Goal: Use online tool/utility: Use online tool/utility

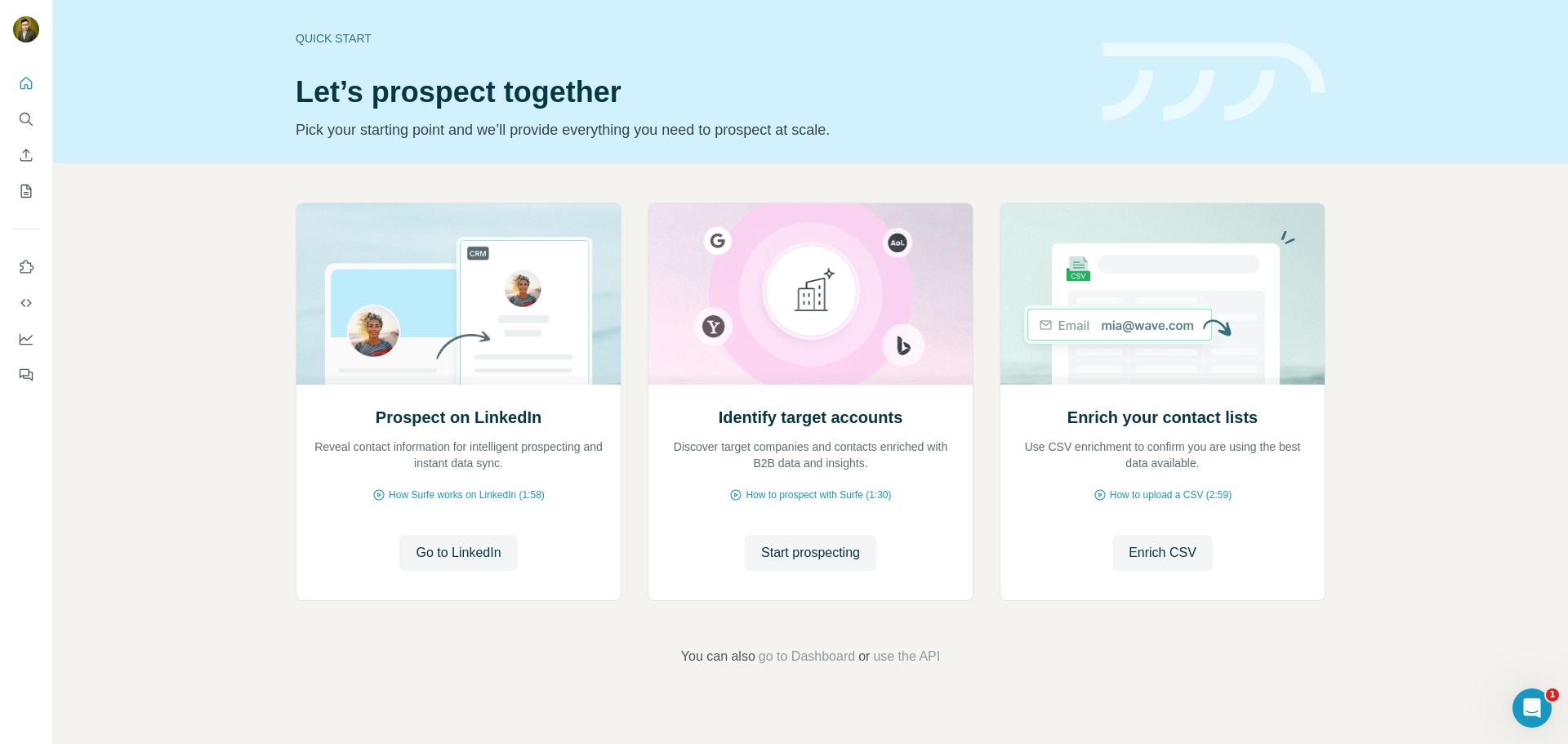
click at [360, 40] on div "Quick start" at bounding box center [689, 38] width 788 height 17
click at [818, 554] on span "Start prospecting" at bounding box center [810, 553] width 98 height 19
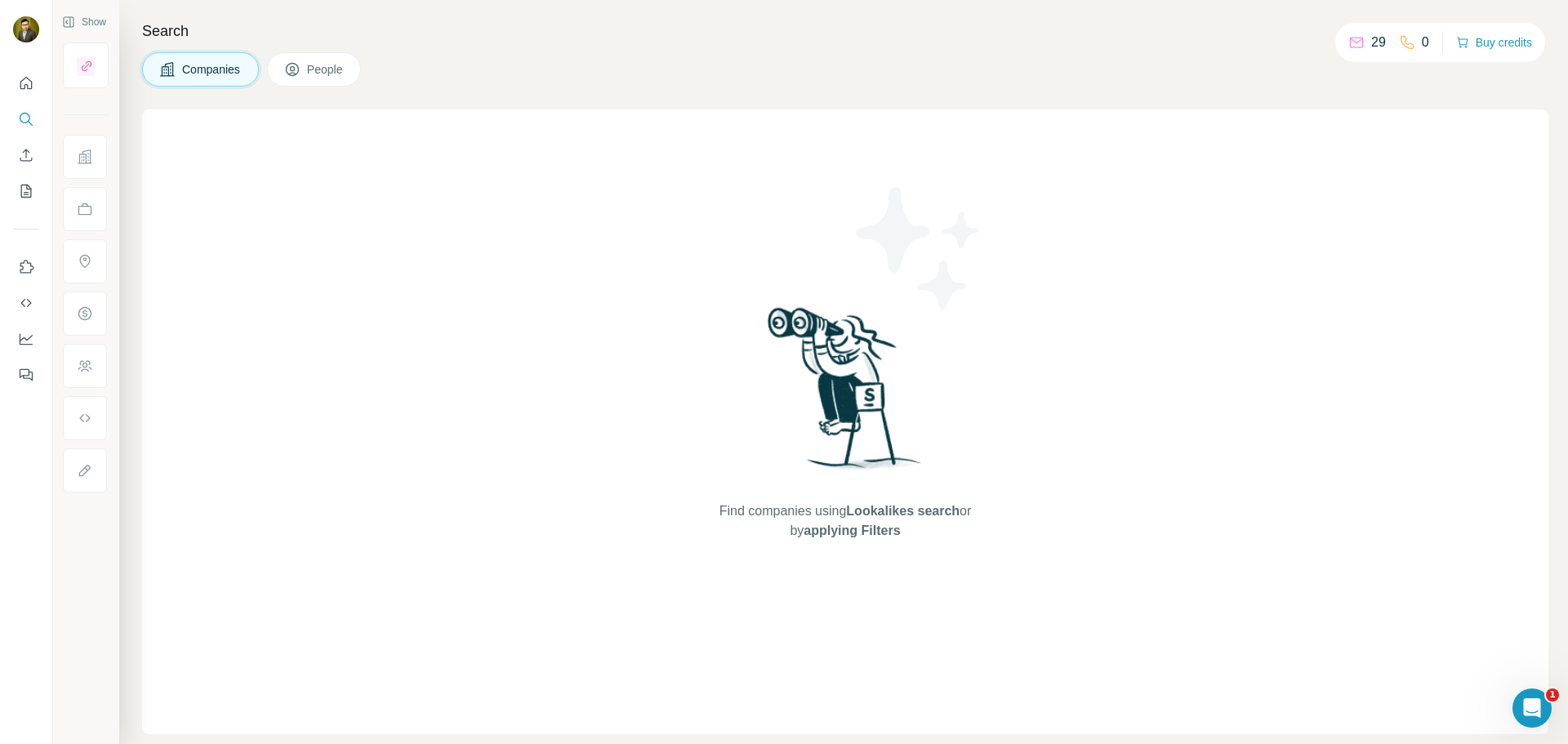
click at [182, 69] on span "Companies" at bounding box center [212, 69] width 60 height 17
click at [830, 346] on img at bounding box center [845, 394] width 170 height 182
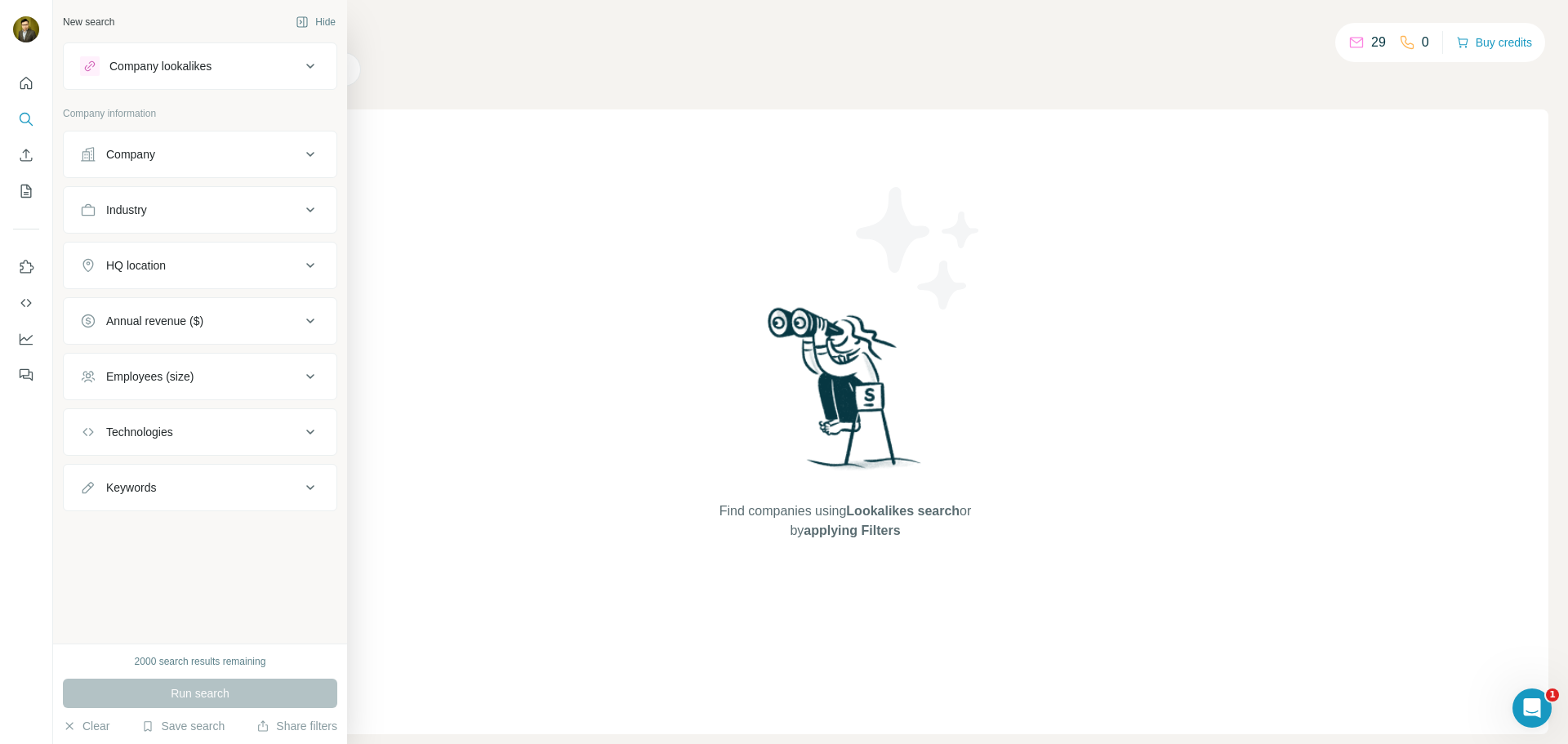
click at [95, 159] on icon at bounding box center [88, 154] width 17 height 17
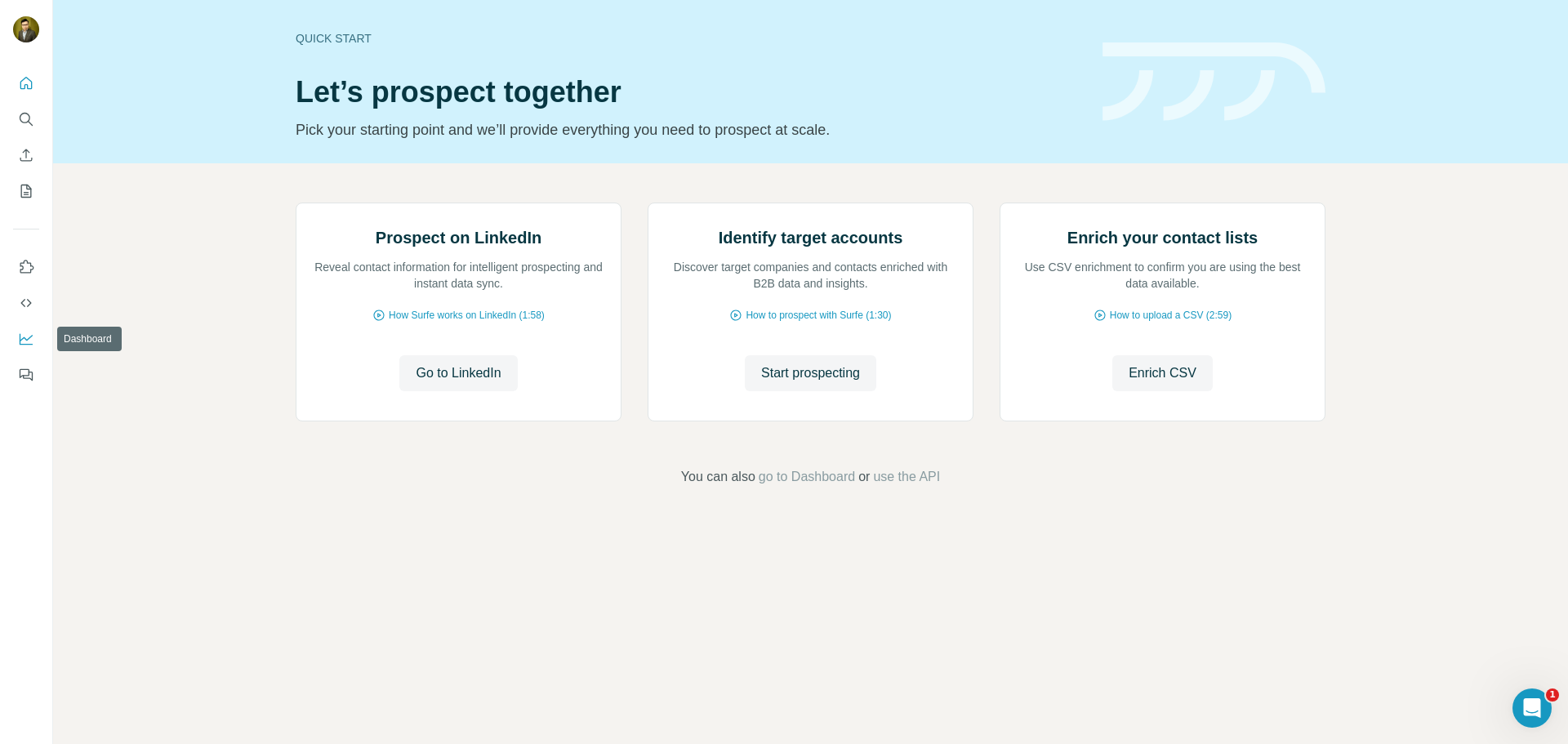
click at [28, 340] on icon "Dashboard" at bounding box center [25, 338] width 13 height 6
